Goal: Find specific page/section: Find specific page/section

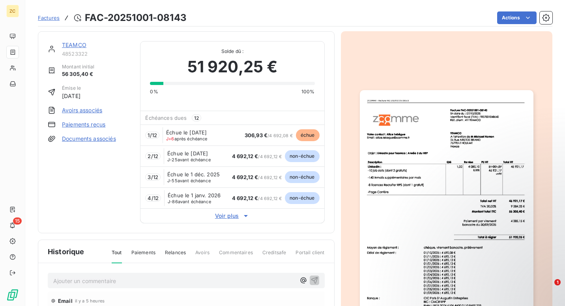
scroll to position [0, 0]
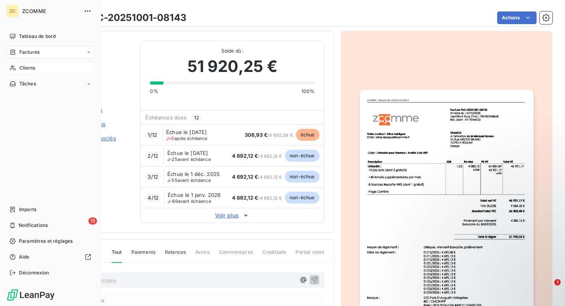
click at [21, 66] on span "Clients" at bounding box center [27, 67] width 16 height 7
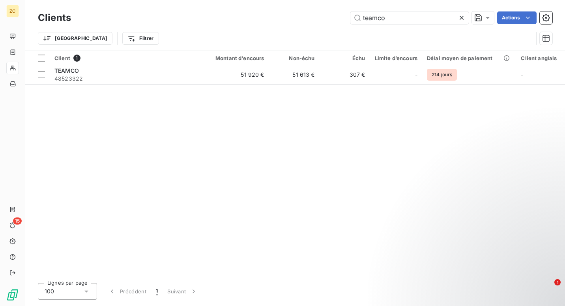
drag, startPoint x: 391, startPoint y: 19, endPoint x: 311, endPoint y: 22, distance: 80.6
click at [311, 22] on div "teamco Actions" at bounding box center [317, 17] width 472 height 13
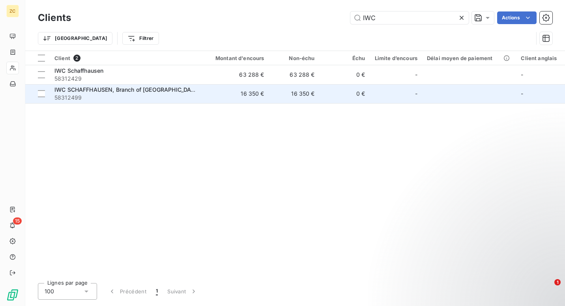
type input "IWC"
click at [116, 90] on span "IWC SCHAFFHAUSEN, Branch of [GEOGRAPHIC_DATA] Internal SA" at bounding box center [142, 89] width 177 height 7
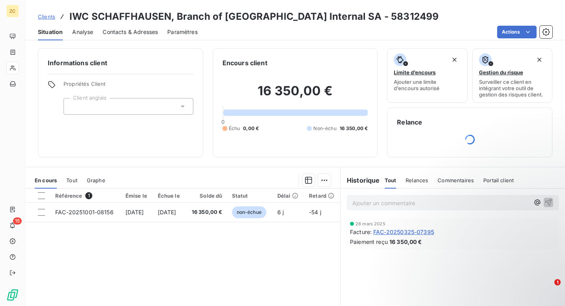
click at [125, 36] on span "Contacts & Adresses" at bounding box center [130, 32] width 55 height 8
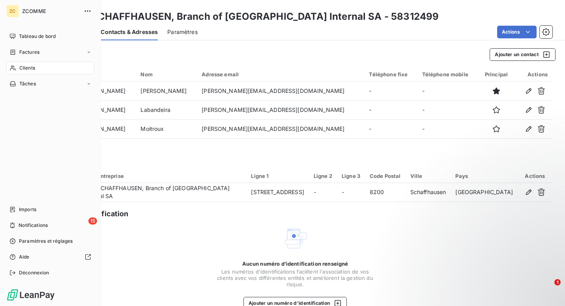
click at [20, 68] on span "Clients" at bounding box center [27, 67] width 16 height 7
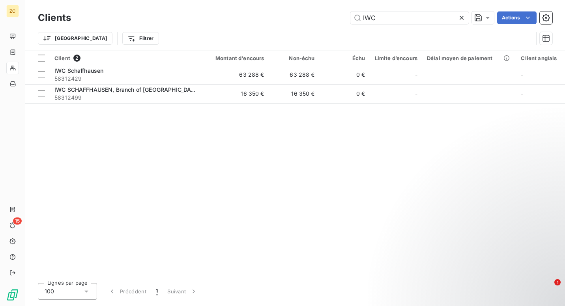
drag, startPoint x: 376, startPoint y: 22, endPoint x: 325, endPoint y: 20, distance: 50.2
click at [325, 20] on div "IWC Actions" at bounding box center [317, 17] width 472 height 13
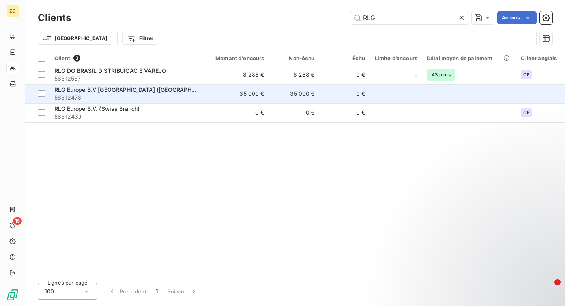
type input "RLG"
click at [138, 92] on span "RLG Europe B.V [GEOGRAPHIC_DATA] ([GEOGRAPHIC_DATA]) Swiss Branch [GEOGRAPHIC_D…" at bounding box center [184, 89] width 260 height 7
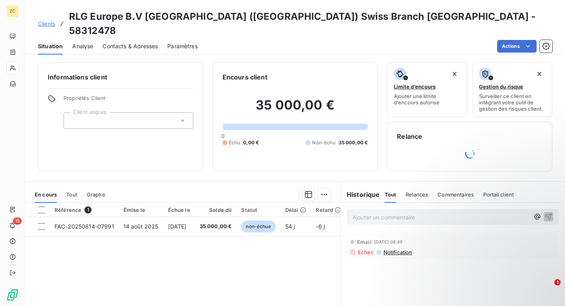
click at [174, 42] on span "Paramètres" at bounding box center [182, 46] width 30 height 8
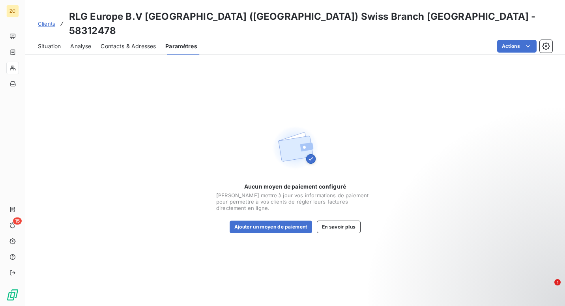
click at [125, 42] on span "Contacts & Adresses" at bounding box center [128, 46] width 55 height 8
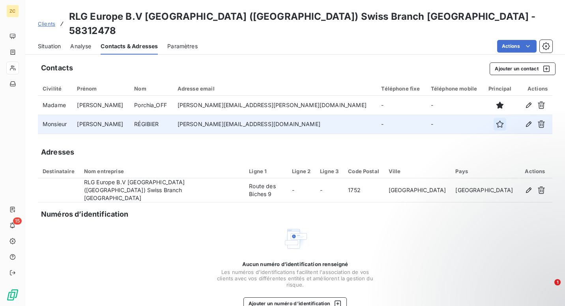
click at [496, 120] on icon "button" at bounding box center [500, 124] width 8 height 8
